Goal: Task Accomplishment & Management: Manage account settings

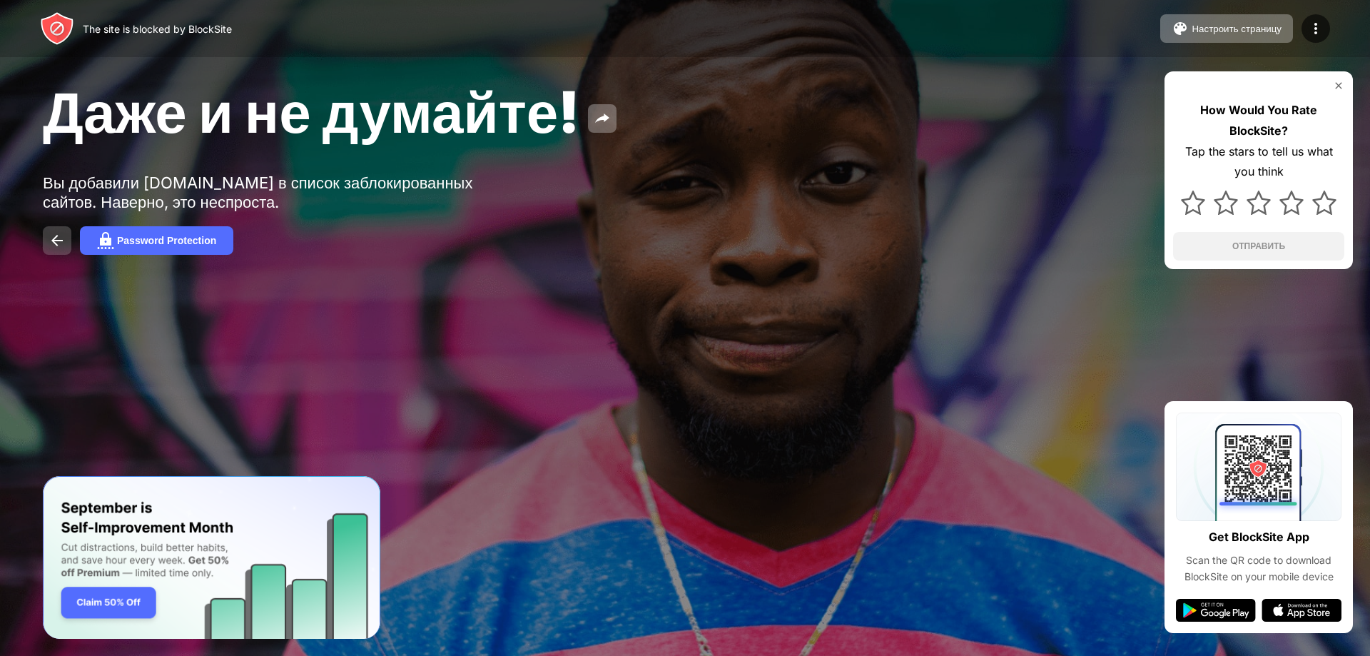
click at [57, 252] on button at bounding box center [57, 240] width 29 height 29
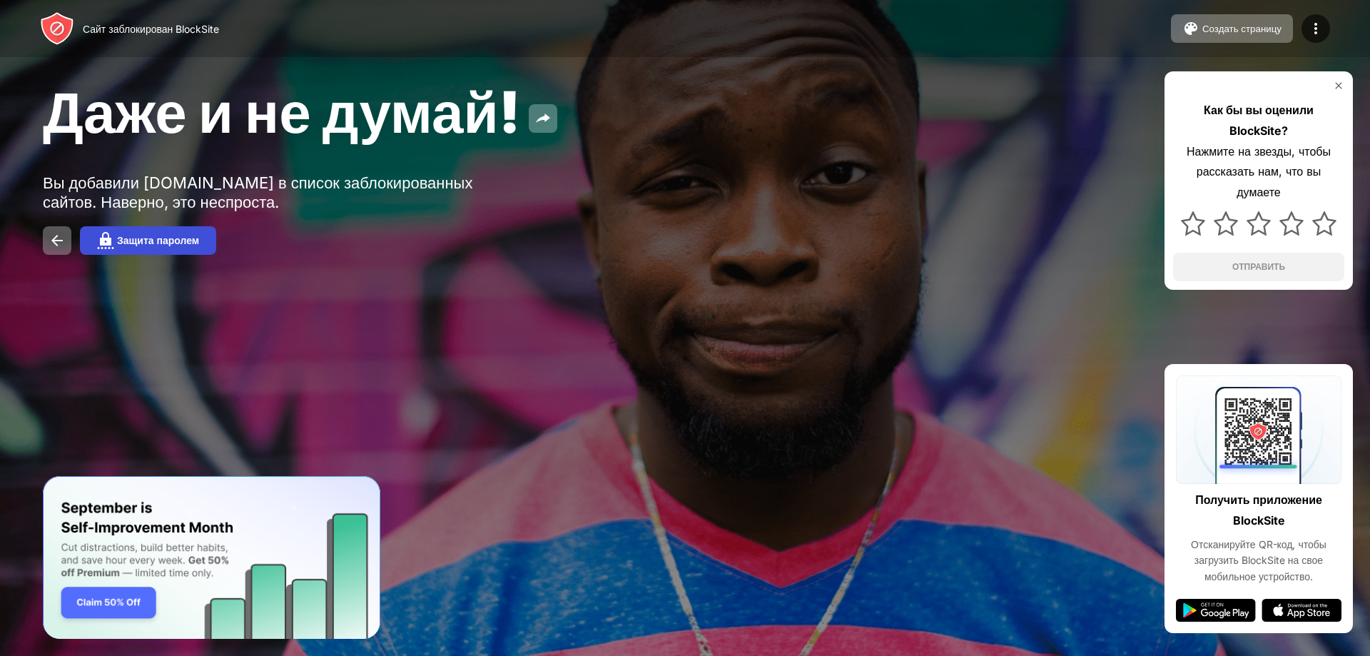
click at [102, 239] on img at bounding box center [105, 240] width 17 height 17
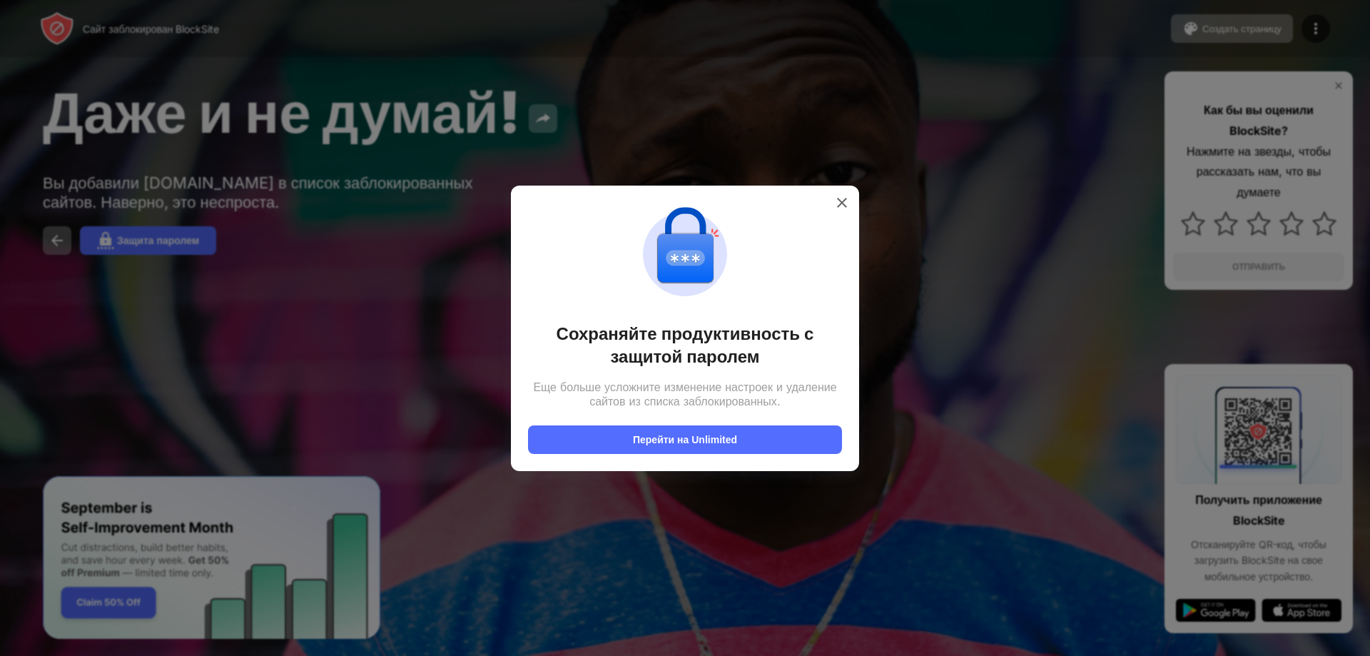
click at [160, 193] on div at bounding box center [685, 328] width 1370 height 656
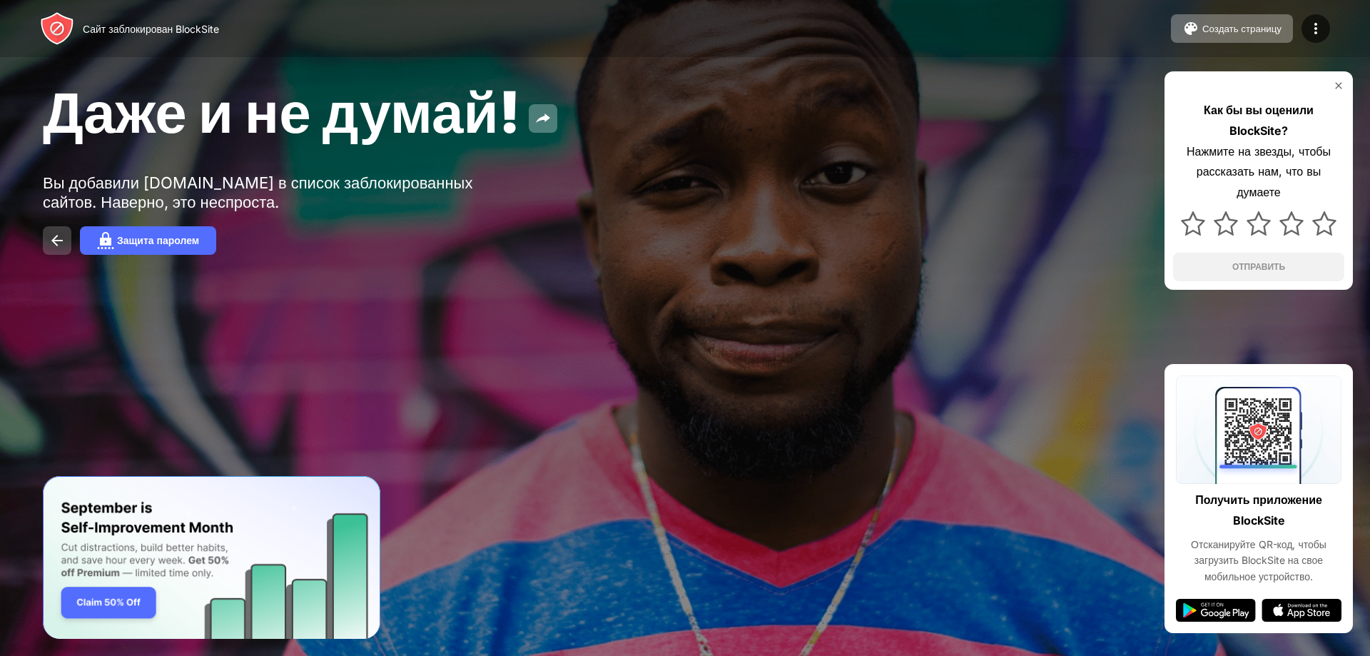
click at [59, 241] on img at bounding box center [57, 240] width 17 height 17
click at [33, 254] on div "Даже и не думай! Вы добавили [DOMAIN_NAME] в список заблокированных сайтов. Нав…" at bounding box center [685, 166] width 1370 height 332
click at [44, 253] on div "Защита паролем" at bounding box center [685, 240] width 1285 height 29
click at [51, 243] on img at bounding box center [57, 240] width 17 height 17
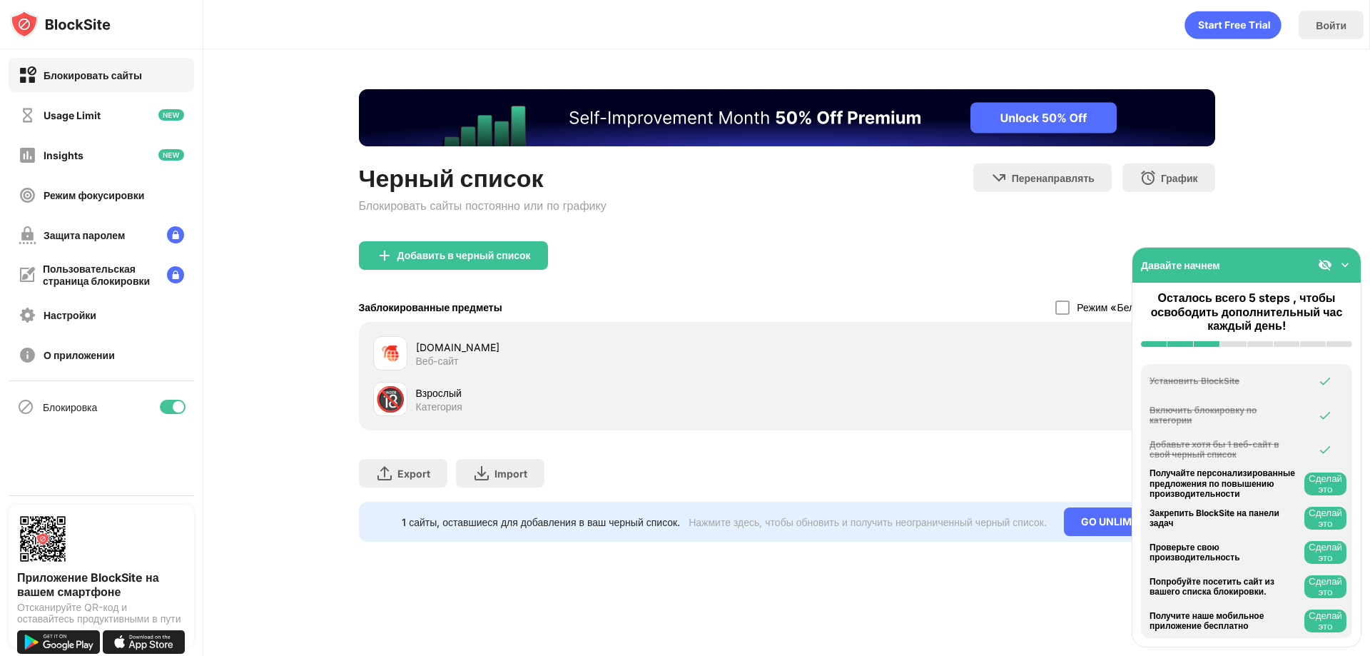
click at [1323, 218] on div "Черный список Блокировать сайты постоянно или по графику Перенаправлять Нажмите…" at bounding box center [786, 315] width 1167 height 532
click at [1330, 258] on img at bounding box center [1325, 265] width 14 height 14
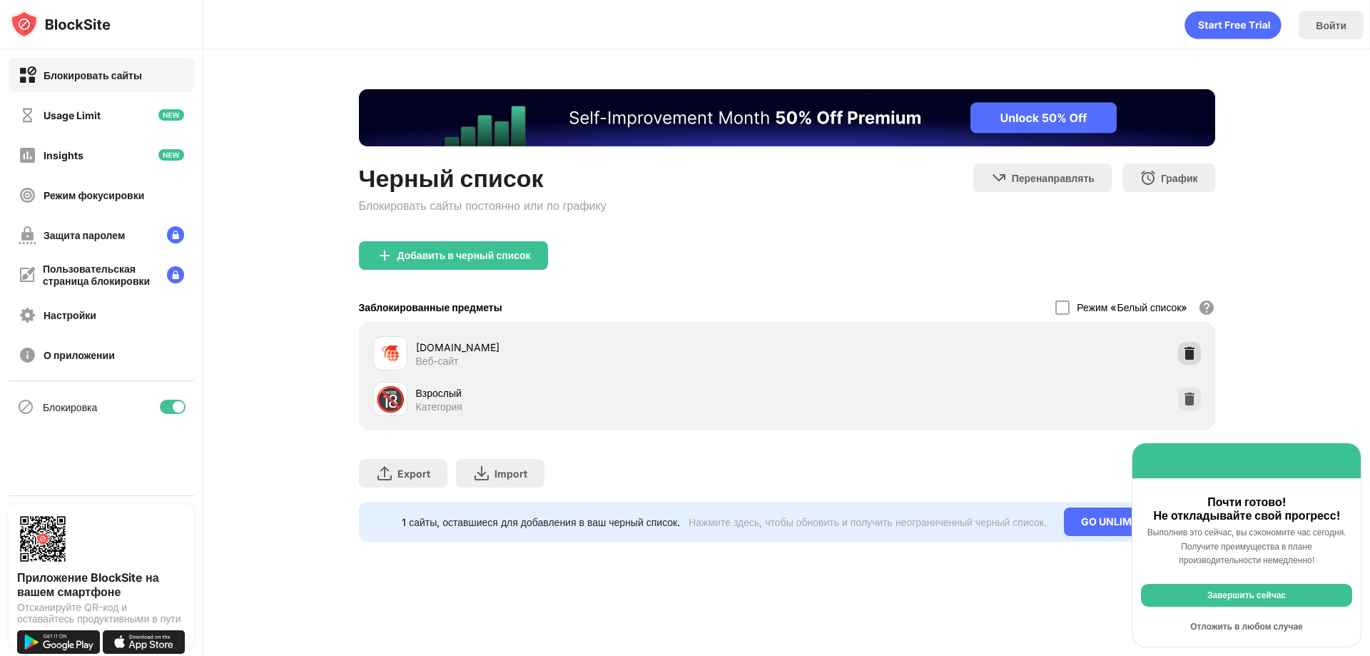
click at [1178, 351] on div at bounding box center [1189, 353] width 23 height 23
